Goal: Task Accomplishment & Management: Use online tool/utility

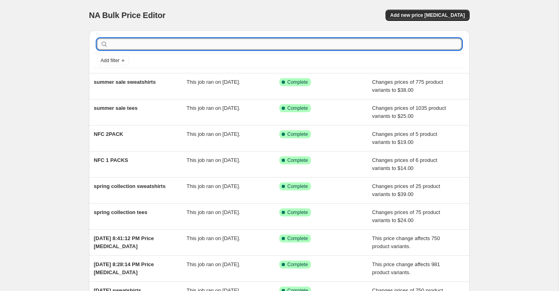
click at [181, 47] on input "text" at bounding box center [286, 43] width 352 height 11
type input "new drop"
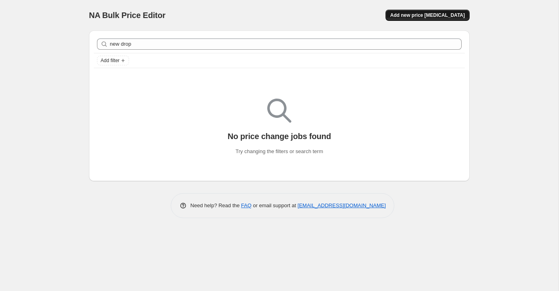
click at [432, 16] on span "Add new price change job" at bounding box center [427, 15] width 75 height 6
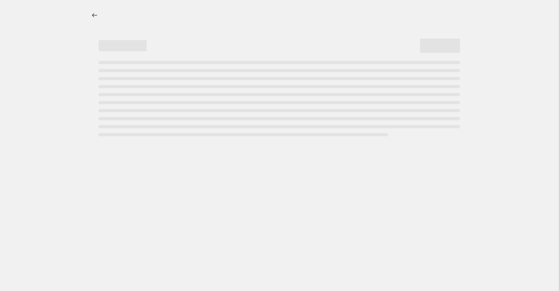
select select "percentage"
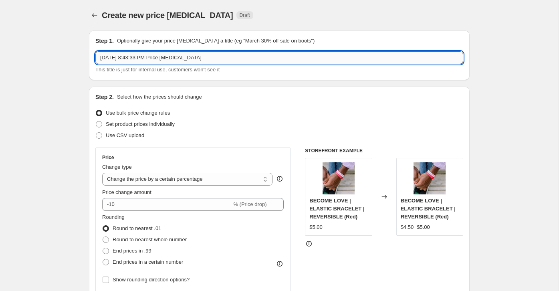
click at [220, 54] on input "Aug 25, 2025, 8:43:33 PM Price change job" at bounding box center [279, 57] width 368 height 13
type input "drop"
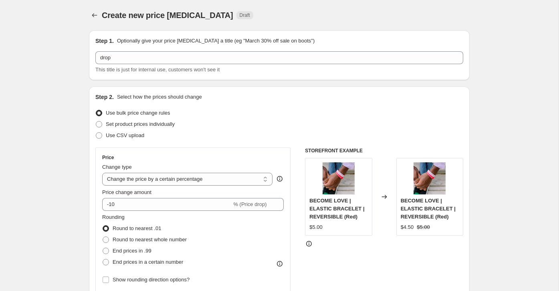
click at [156, 177] on select "Change the price to a certain amount Change the price by a certain amount Chang…" at bounding box center [187, 179] width 170 height 13
select select "to"
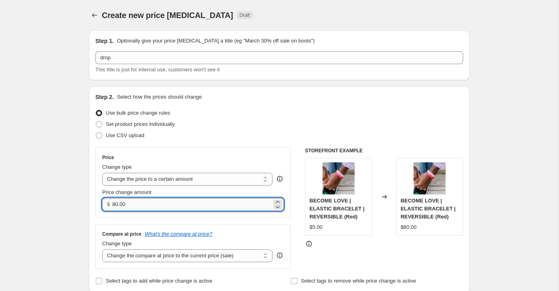
click at [132, 204] on input "80.00" at bounding box center [191, 204] width 159 height 13
type input "8"
type input "28.00"
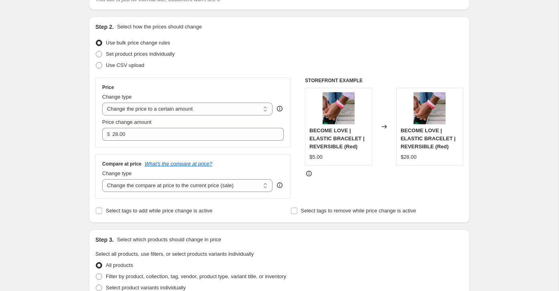
scroll to position [72, 0]
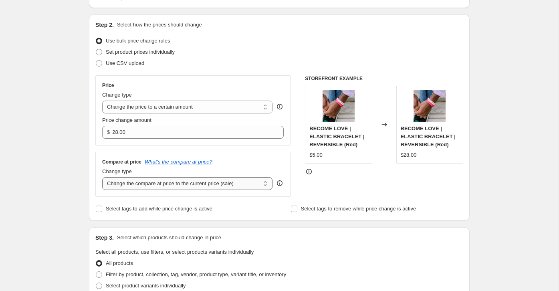
click at [210, 182] on select "Change the compare at price to the current price (sale) Change the compare at p…" at bounding box center [187, 183] width 170 height 13
select select "no_change"
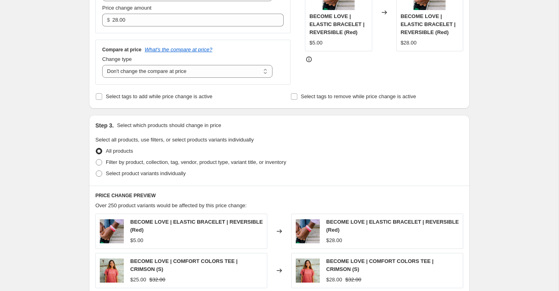
scroll to position [187, 0]
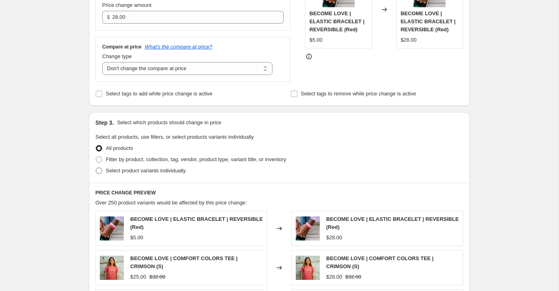
click at [99, 170] on span at bounding box center [99, 170] width 6 height 6
click at [96, 168] on input "Select product variants individually" at bounding box center [96, 167] width 0 height 0
radio input "true"
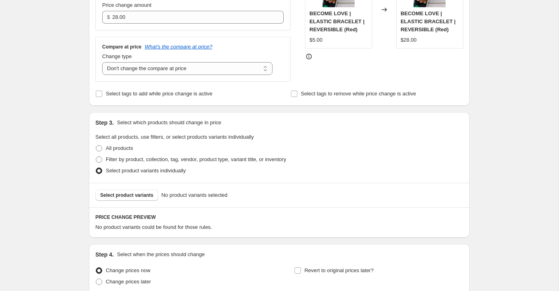
scroll to position [256, 0]
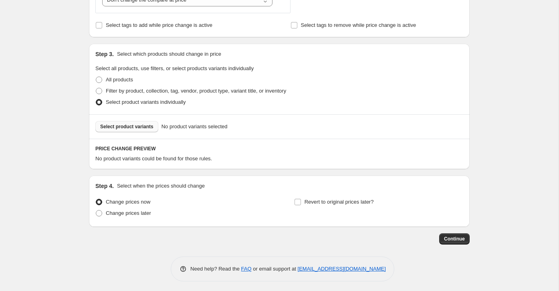
click at [120, 127] on span "Select product variants" at bounding box center [126, 126] width 53 height 6
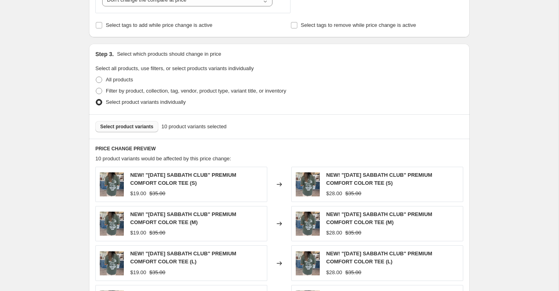
click at [137, 125] on span "Select product variants" at bounding box center [126, 126] width 53 height 6
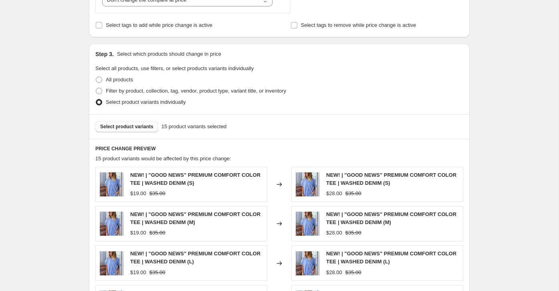
click at [138, 125] on span "Select product variants" at bounding box center [126, 126] width 53 height 6
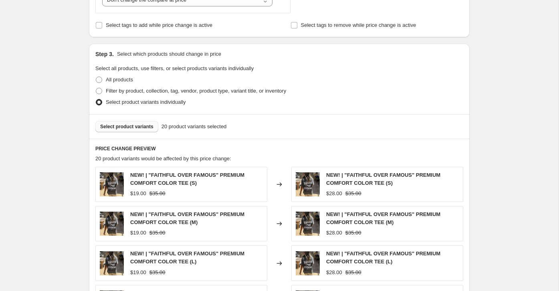
click at [133, 127] on span "Select product variants" at bounding box center [126, 126] width 53 height 6
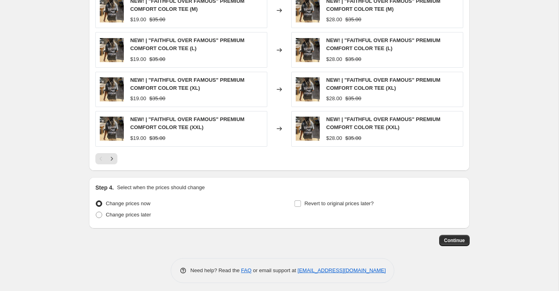
scroll to position [468, 0]
click at [97, 212] on span at bounding box center [99, 215] width 6 height 6
click at [96, 212] on input "Change prices later" at bounding box center [96, 212] width 0 height 0
radio input "true"
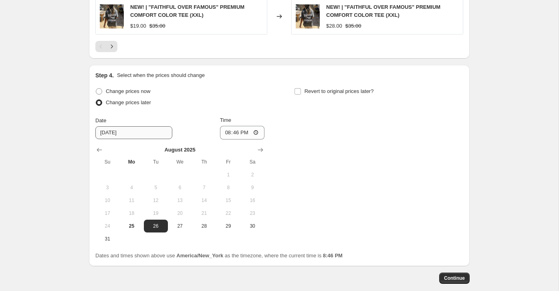
scroll to position [581, 0]
click at [157, 224] on span "26" at bounding box center [156, 225] width 18 height 6
click at [228, 127] on input "20:46" at bounding box center [242, 132] width 45 height 14
type input "00:00"
click at [325, 156] on div "Change prices now Change prices later Date 8/26/2025 Time 00:00 August 2025 Su …" at bounding box center [279, 164] width 368 height 159
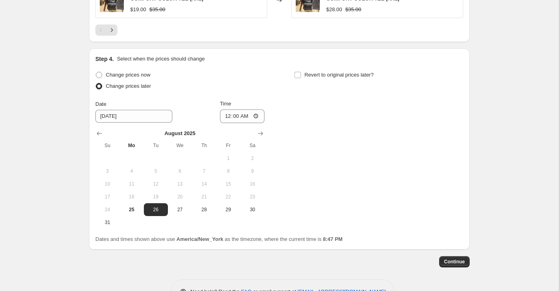
scroll to position [599, 0]
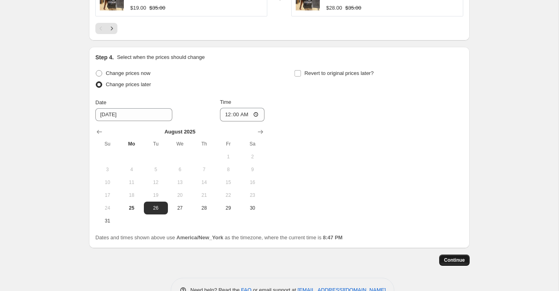
click at [458, 257] on span "Continue" at bounding box center [454, 260] width 21 height 6
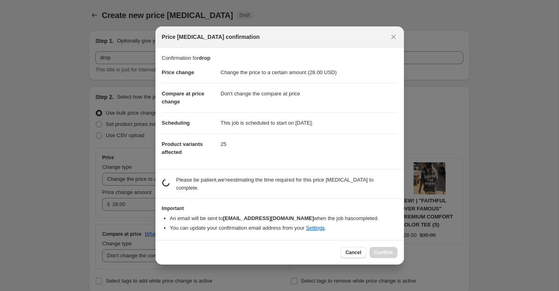
scroll to position [0, 0]
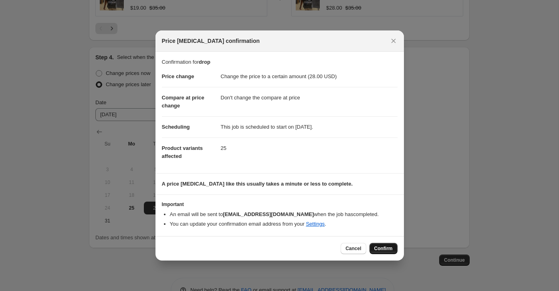
click at [381, 246] on span "Confirm" at bounding box center [383, 248] width 18 height 6
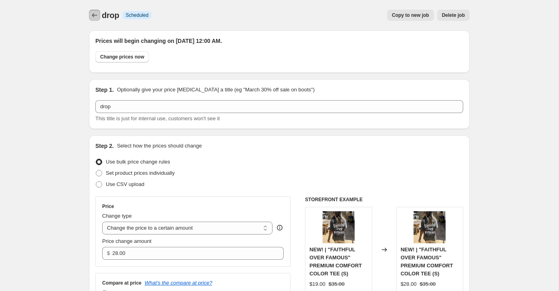
click at [97, 16] on icon "Price change jobs" at bounding box center [95, 15] width 8 height 8
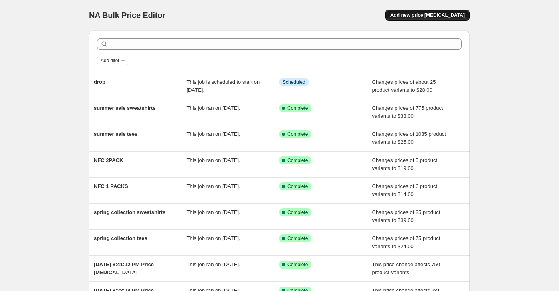
click at [427, 15] on span "Add new price change job" at bounding box center [427, 15] width 75 height 6
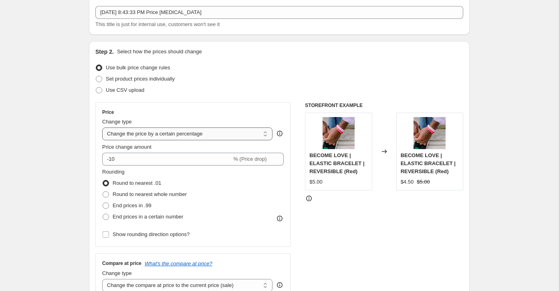
scroll to position [46, 0]
click at [160, 133] on select "Change the price to a certain amount Change the price by a certain amount Chang…" at bounding box center [187, 133] width 170 height 13
select select "to"
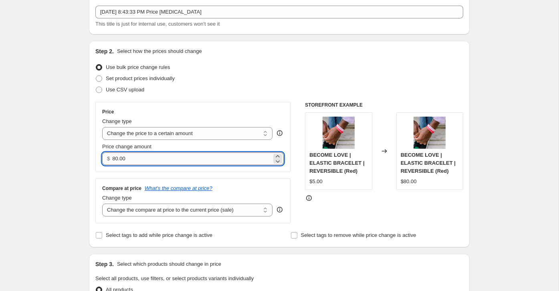
click at [145, 157] on input "80.00" at bounding box center [191, 158] width 159 height 13
drag, startPoint x: 141, startPoint y: 157, endPoint x: 87, endPoint y: 157, distance: 53.7
click at [90, 157] on div "Step 2. Select how the prices should change Use bulk price change rules Set pro…" at bounding box center [279, 144] width 381 height 206
type input "24.00"
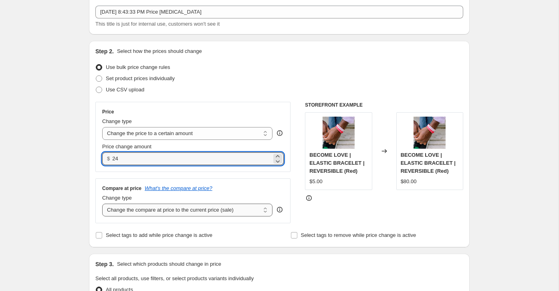
click at [153, 210] on select "Change the compare at price to the current price (sale) Change the compare at p…" at bounding box center [187, 210] width 170 height 13
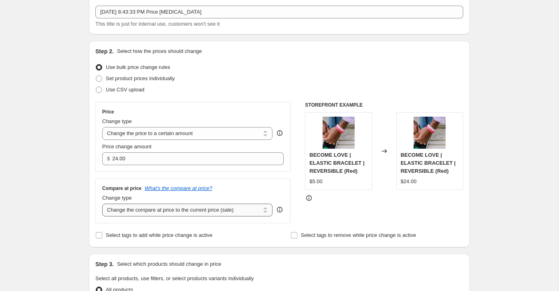
select select "no_change"
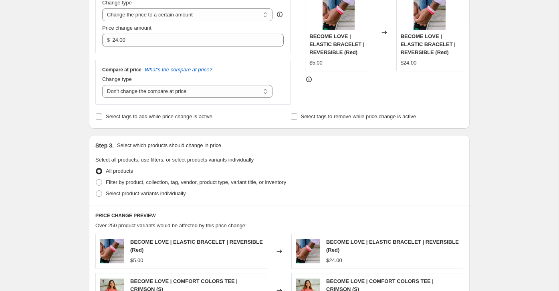
scroll to position [170, 0]
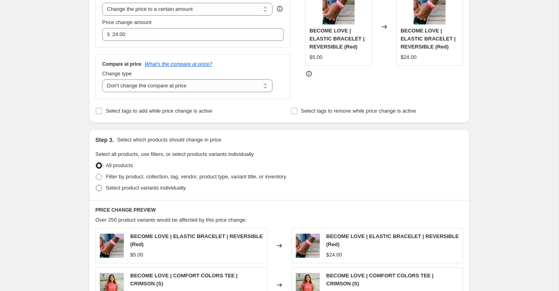
click at [99, 185] on span at bounding box center [99, 188] width 6 height 6
click at [96, 185] on input "Select product variants individually" at bounding box center [96, 185] width 0 height 0
radio input "true"
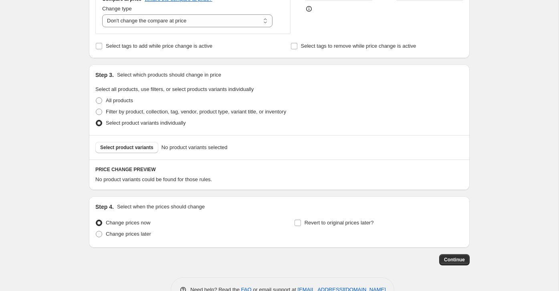
scroll to position [256, 0]
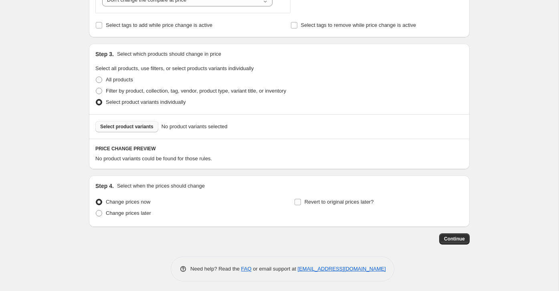
click at [143, 128] on span "Select product variants" at bounding box center [126, 126] width 53 height 6
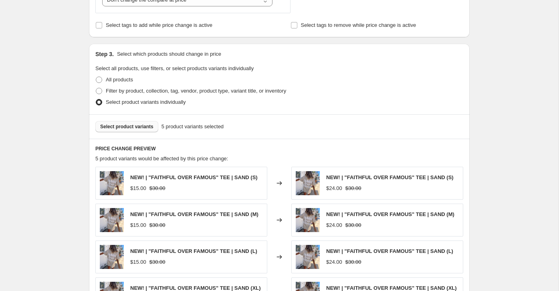
click at [146, 127] on span "Select product variants" at bounding box center [126, 126] width 53 height 6
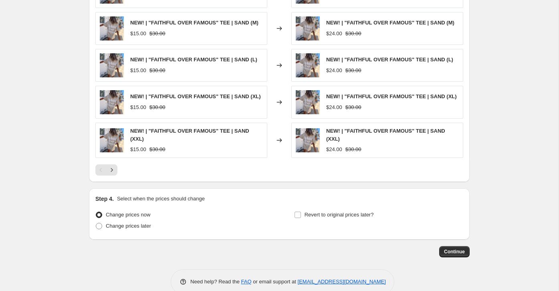
scroll to position [449, 0]
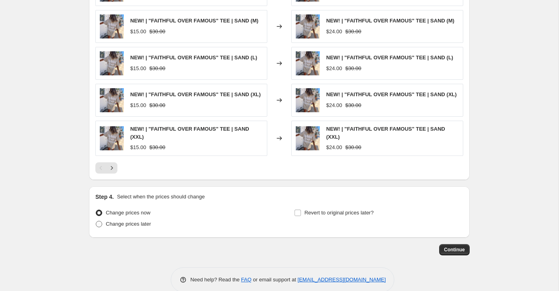
click at [99, 221] on span at bounding box center [99, 224] width 6 height 6
click at [96, 221] on input "Change prices later" at bounding box center [96, 221] width 0 height 0
radio input "true"
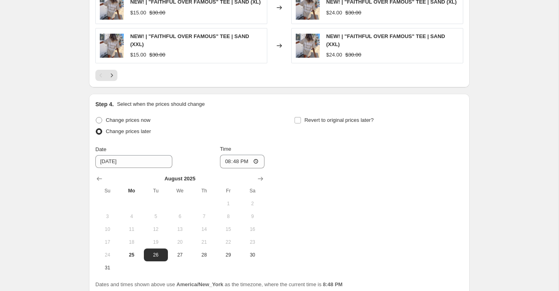
scroll to position [556, 0]
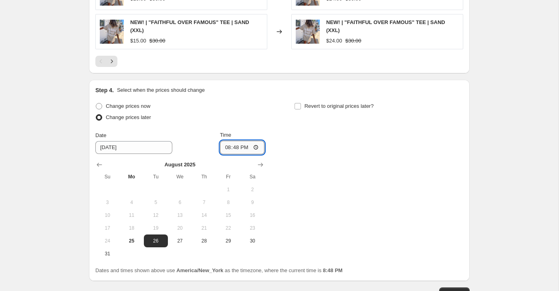
click at [228, 144] on input "20:48" at bounding box center [242, 148] width 45 height 14
type input "00:00"
click at [375, 166] on div "Change prices now Change prices later Date 8/26/2025 Time 00:00 August 2025 Su …" at bounding box center [279, 180] width 368 height 159
click at [451, 287] on button "Continue" at bounding box center [454, 292] width 30 height 11
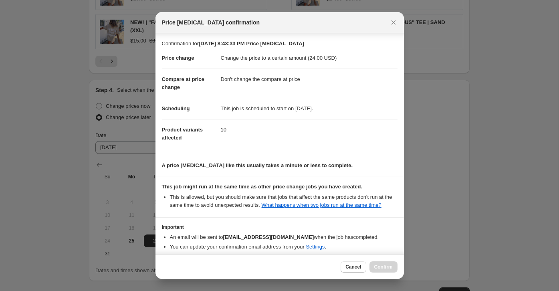
scroll to position [43, 0]
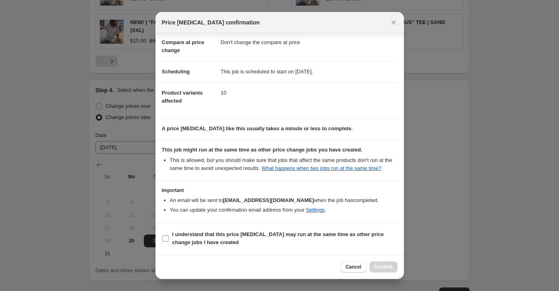
click at [169, 235] on label "I understand that this price change job may run at the same time as other price…" at bounding box center [280, 238] width 236 height 19
click at [169, 235] on input "I understand that this price change job may run at the same time as other price…" at bounding box center [165, 238] width 6 height 6
checkbox input "true"
click at [389, 267] on span "Confirm" at bounding box center [383, 267] width 18 height 6
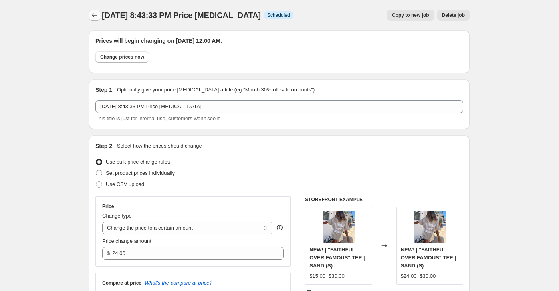
click at [94, 14] on icon "Price change jobs" at bounding box center [94, 15] width 5 height 4
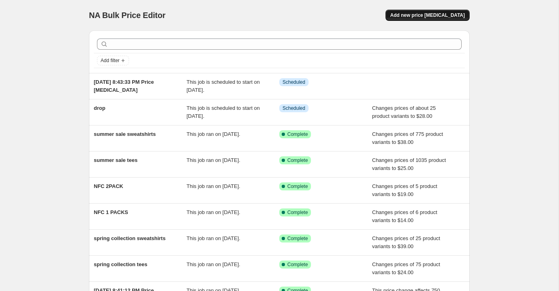
click at [428, 12] on span "Add new price change job" at bounding box center [427, 15] width 75 height 6
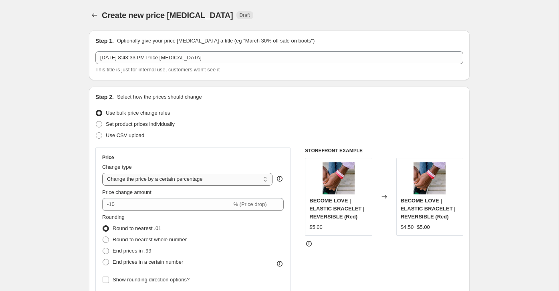
click at [155, 179] on select "Change the price to a certain amount Change the price by a certain amount Chang…" at bounding box center [187, 179] width 170 height 13
select select "to"
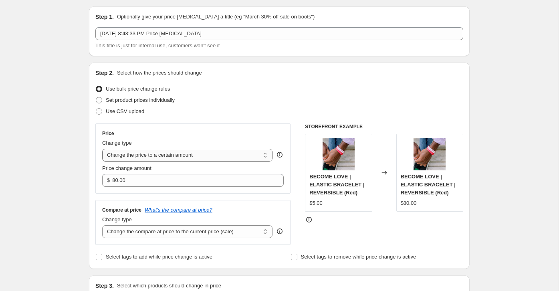
scroll to position [26, 0]
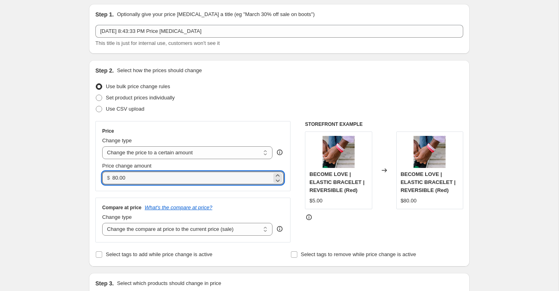
drag, startPoint x: 140, startPoint y: 178, endPoint x: 77, endPoint y: 178, distance: 63.3
type input "34.00"
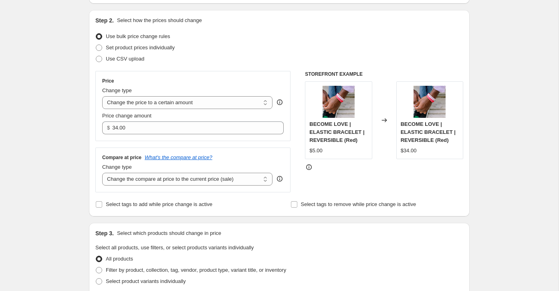
scroll to position [85, 0]
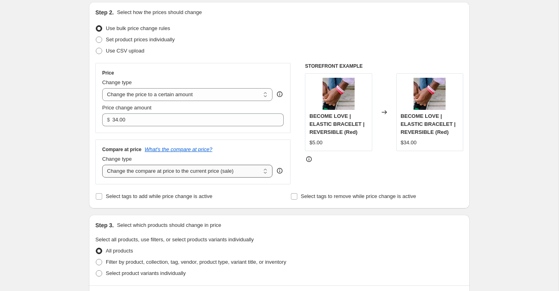
click at [181, 172] on select "Change the compare at price to the current price (sale) Change the compare at p…" at bounding box center [187, 171] width 170 height 13
select select "no_change"
drag, startPoint x: 181, startPoint y: 172, endPoint x: 64, endPoint y: 219, distance: 126.9
click at [64, 219] on div "Create new price change job. This page is ready Create new price change job Dra…" at bounding box center [279, 284] width 558 height 739
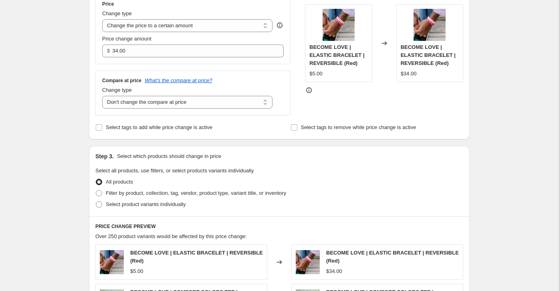
scroll to position [154, 0]
click at [101, 202] on span at bounding box center [99, 204] width 6 height 6
click at [96, 201] on input "Select product variants individually" at bounding box center [96, 201] width 0 height 0
radio input "true"
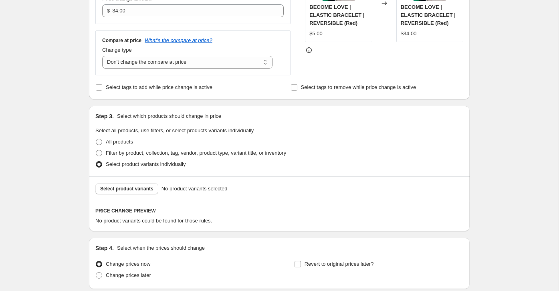
scroll to position [197, 0]
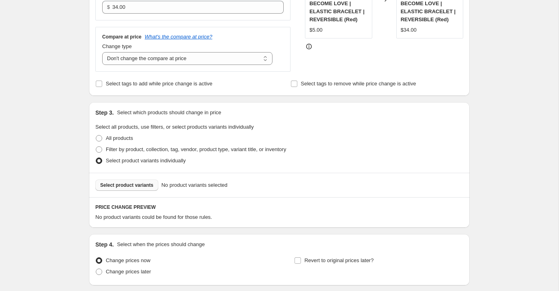
click at [141, 186] on span "Select product variants" at bounding box center [126, 185] width 53 height 6
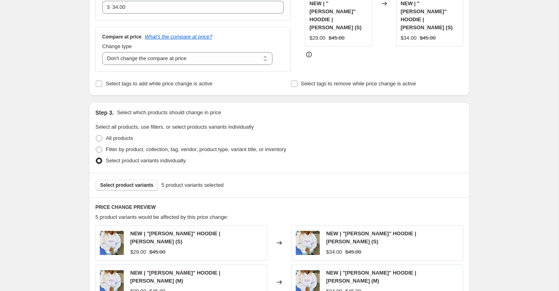
click at [139, 185] on span "Select product variants" at bounding box center [126, 185] width 53 height 6
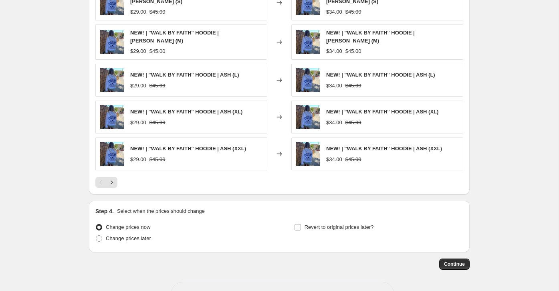
scroll to position [440, 0]
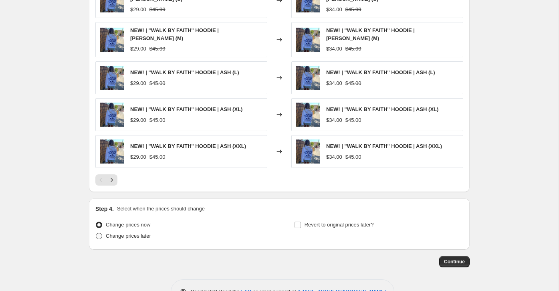
click at [100, 233] on span at bounding box center [99, 236] width 6 height 6
click at [96, 233] on input "Change prices later" at bounding box center [96, 233] width 0 height 0
radio input "true"
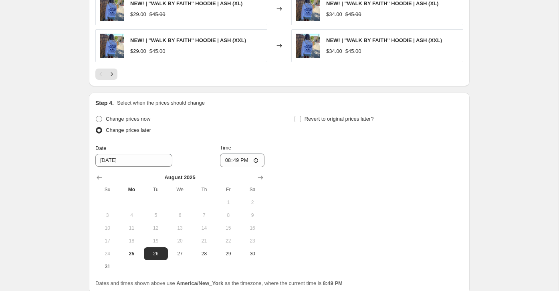
scroll to position [558, 0]
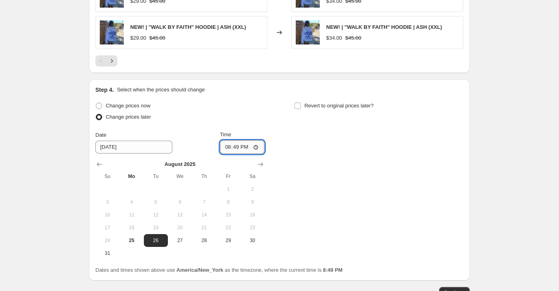
click at [228, 140] on input "20:49" at bounding box center [242, 147] width 45 height 14
type input "00:00"
click at [450, 289] on span "Continue" at bounding box center [454, 292] width 21 height 6
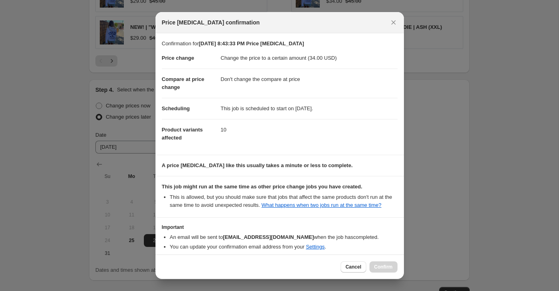
scroll to position [43, 0]
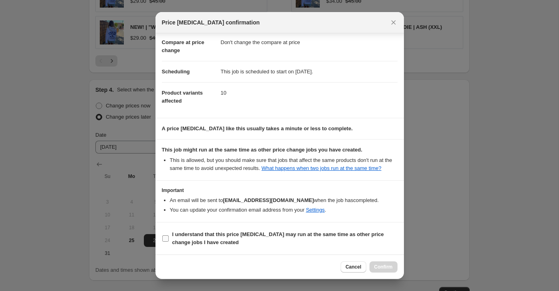
click at [206, 234] on b "I understand that this price change job may run at the same time as other price…" at bounding box center [278, 238] width 212 height 14
click at [169, 235] on input "I understand that this price change job may run at the same time as other price…" at bounding box center [165, 238] width 6 height 6
checkbox input "true"
click at [380, 263] on button "Confirm" at bounding box center [383, 266] width 28 height 11
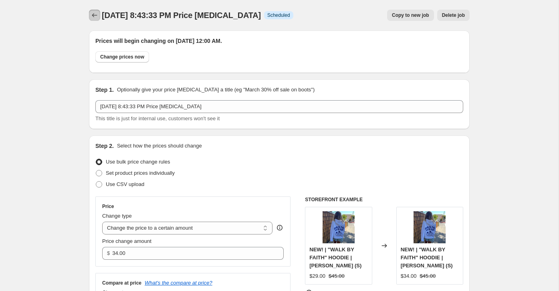
click at [91, 14] on icon "Price change jobs" at bounding box center [95, 15] width 8 height 8
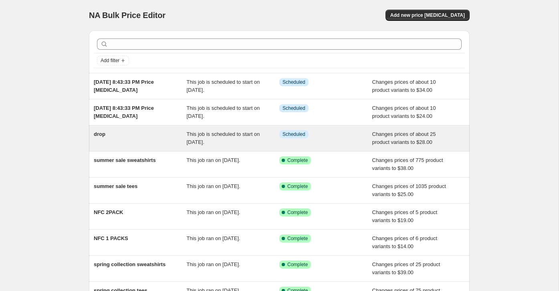
click at [128, 137] on div "drop" at bounding box center [140, 138] width 93 height 16
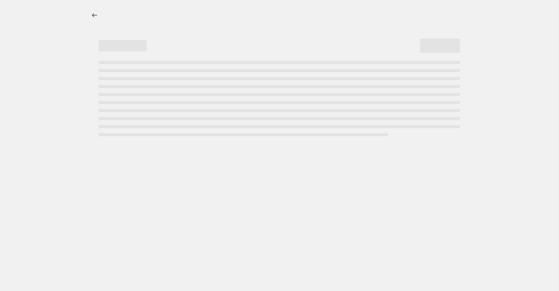
select select "no_change"
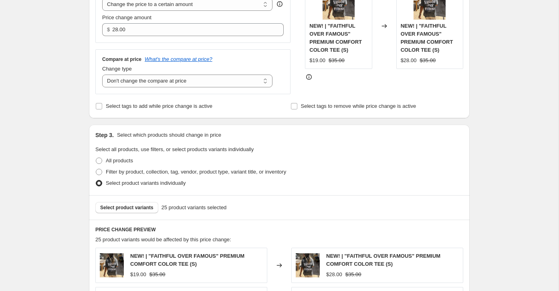
scroll to position [334, 0]
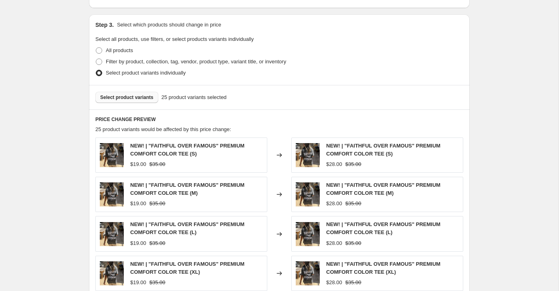
click at [133, 96] on span "Select product variants" at bounding box center [126, 97] width 53 height 6
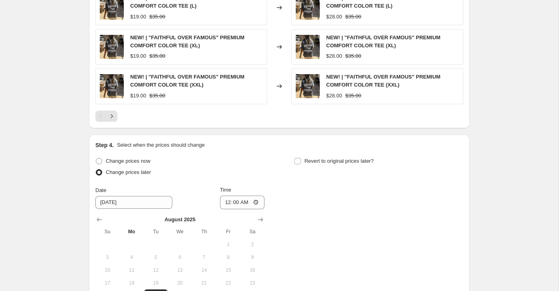
scroll to position [667, 0]
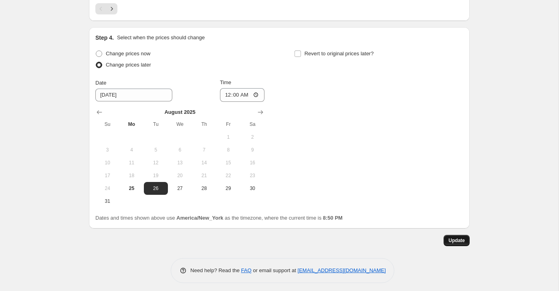
click at [450, 237] on span "Update" at bounding box center [456, 240] width 16 height 6
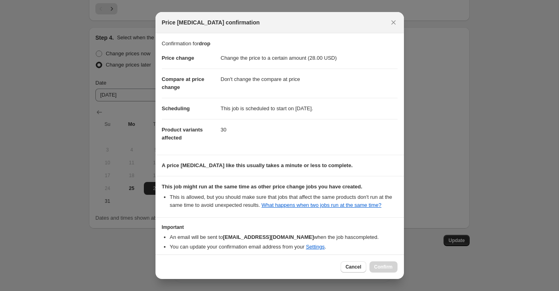
scroll to position [43, 0]
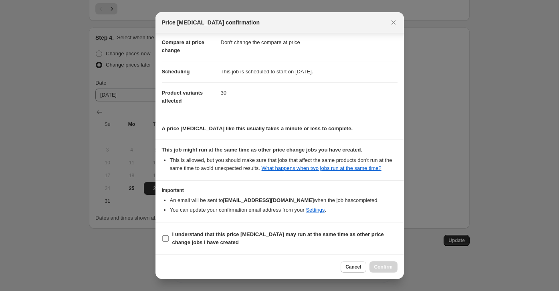
drag, startPoint x: 224, startPoint y: 238, endPoint x: 229, endPoint y: 238, distance: 4.8
click at [224, 238] on span "I understand that this price change job may run at the same time as other price…" at bounding box center [284, 238] width 225 height 16
click at [169, 238] on input "I understand that this price change job may run at the same time as other price…" at bounding box center [165, 238] width 6 height 6
checkbox input "true"
click at [396, 255] on div "Cancel Confirm" at bounding box center [279, 266] width 248 height 24
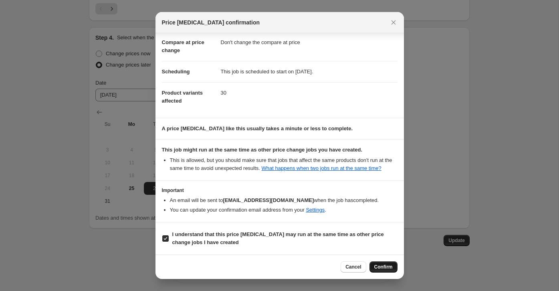
click at [384, 268] on span "Confirm" at bounding box center [383, 267] width 18 height 6
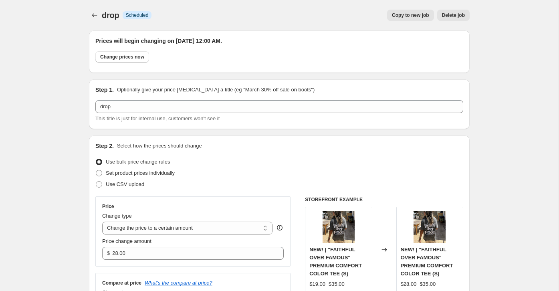
scroll to position [667, 0]
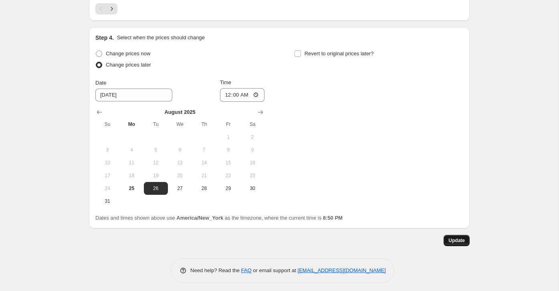
click at [451, 237] on span "Update" at bounding box center [456, 240] width 16 height 6
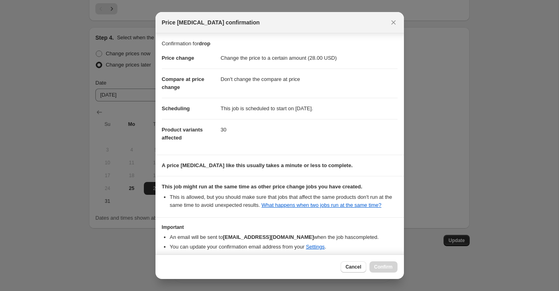
scroll to position [43, 0]
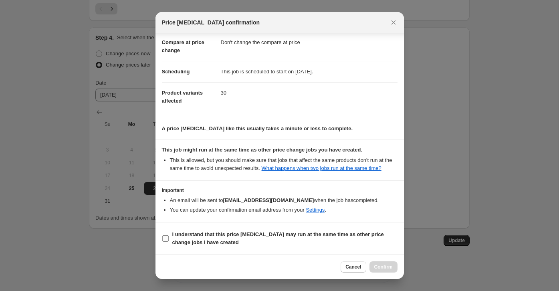
click at [188, 240] on b "I understand that this price change job may run at the same time as other price…" at bounding box center [278, 238] width 212 height 14
click at [169, 240] on input "I understand that this price change job may run at the same time as other price…" at bounding box center [165, 238] width 6 height 6
checkbox input "true"
click at [383, 264] on button "Confirm" at bounding box center [383, 266] width 28 height 11
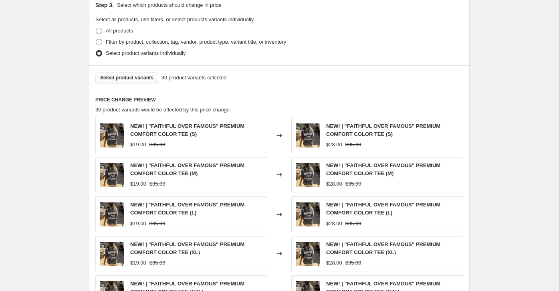
scroll to position [0, 0]
